Goal: Task Accomplishment & Management: Manage account settings

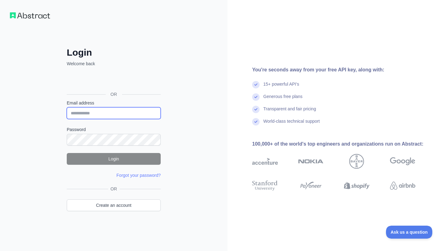
type input "**********"
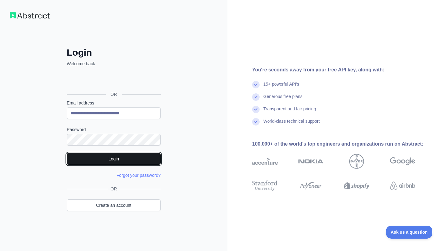
click at [126, 157] on button "Login" at bounding box center [114, 159] width 94 height 12
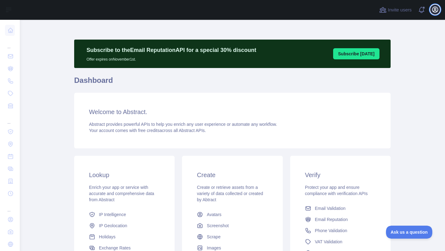
click at [438, 7] on icon "button" at bounding box center [435, 9] width 7 height 7
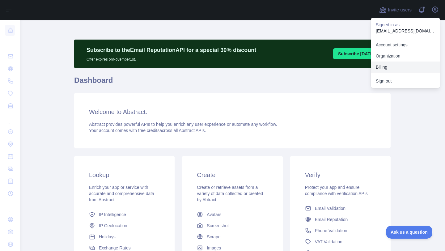
click at [383, 67] on button "Billing" at bounding box center [405, 67] width 69 height 11
